Goal: Check status: Check status

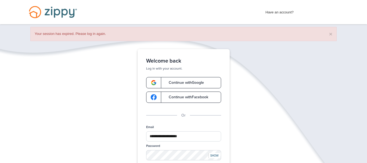
scroll to position [43, 0]
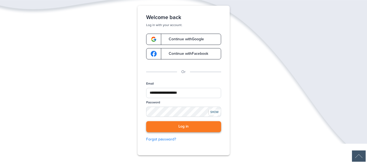
click at [171, 123] on button "Log in" at bounding box center [183, 126] width 75 height 11
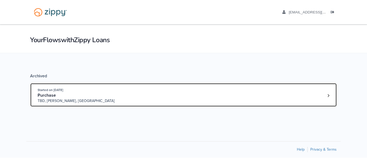
click at [169, 96] on div "Started on [DATE] Purchase TBD, [GEOGRAPHIC_DATA], [GEOGRAPHIC_DATA]" at bounding box center [181, 95] width 286 height 16
